Goal: Task Accomplishment & Management: Complete application form

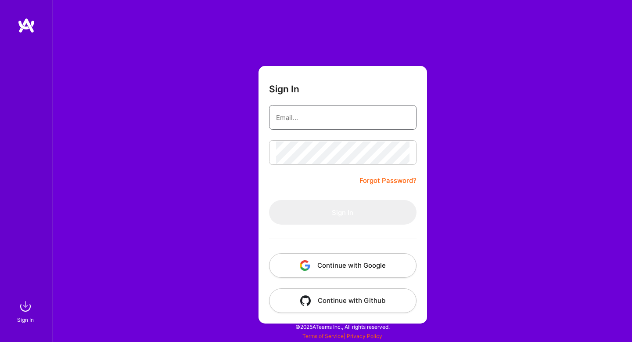
type input "[EMAIL_ADDRESS][DOMAIN_NAME]"
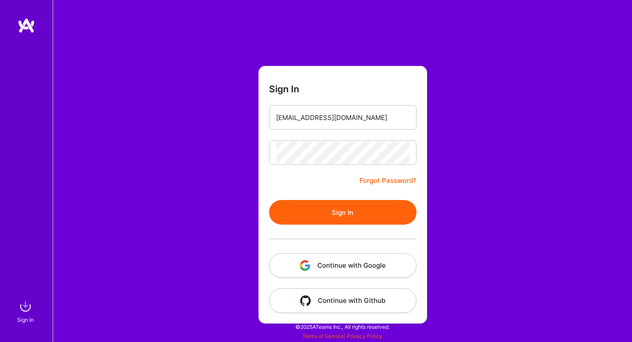
click at [335, 215] on button "Sign In" at bounding box center [343, 212] width 148 height 25
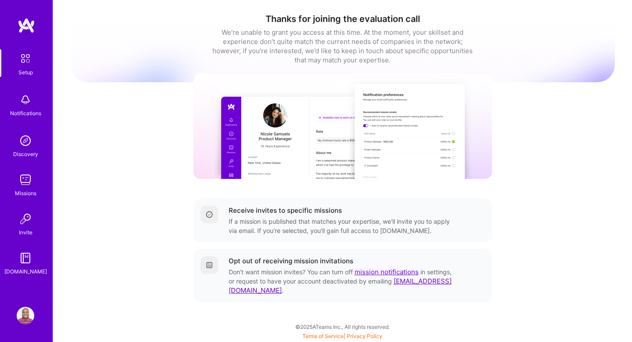
click at [26, 59] on img at bounding box center [25, 58] width 18 height 18
click at [25, 181] on img at bounding box center [26, 180] width 18 height 18
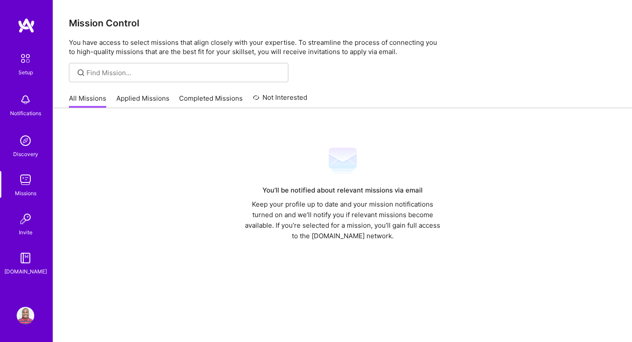
click at [145, 96] on link "Applied Missions" at bounding box center [142, 101] width 53 height 14
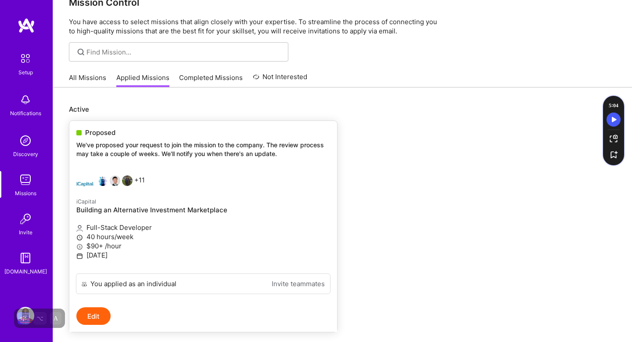
scroll to position [22, 0]
click at [141, 180] on div "+11" at bounding box center [110, 183] width 69 height 18
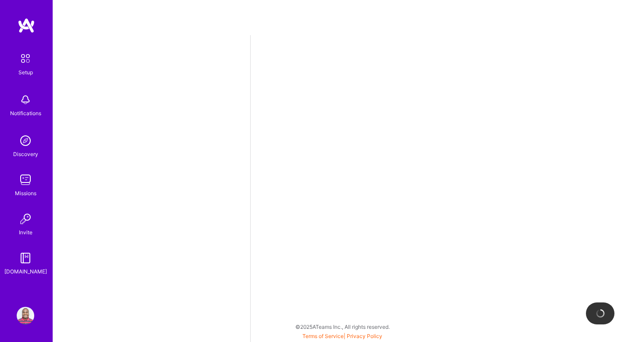
select select "CA"
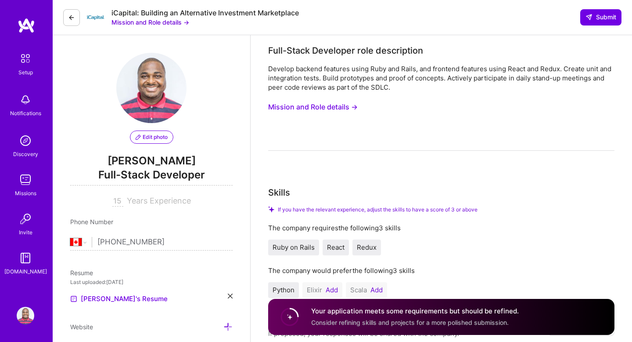
click at [22, 29] on img at bounding box center [27, 26] width 18 height 16
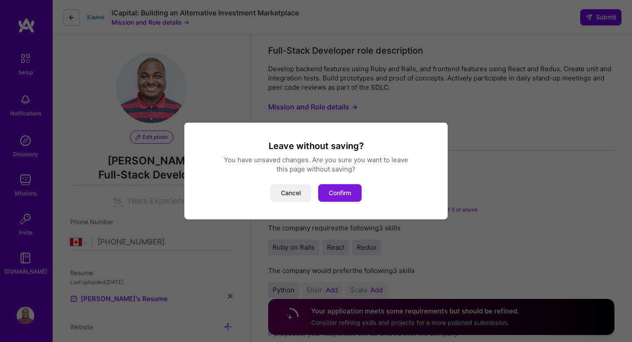
click at [336, 197] on button "Confirm" at bounding box center [339, 193] width 43 height 18
